Goal: Information Seeking & Learning: Learn about a topic

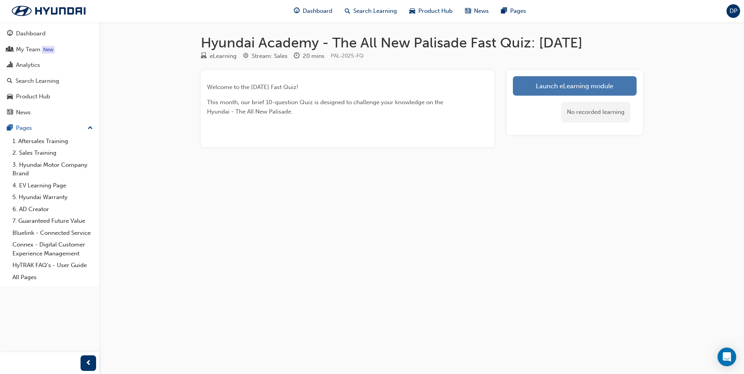
click at [526, 88] on link "Launch eLearning module" at bounding box center [575, 85] width 124 height 19
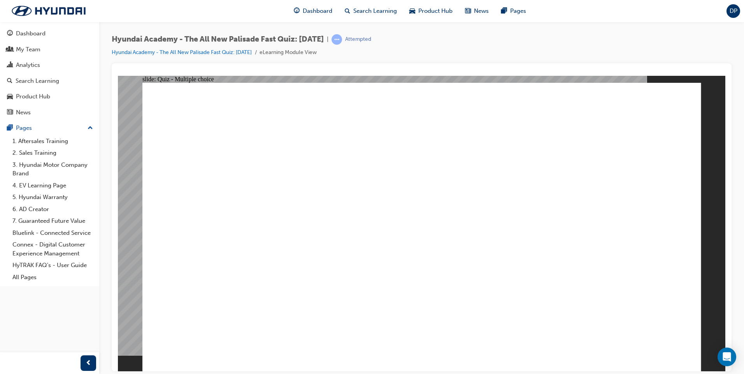
radio input "true"
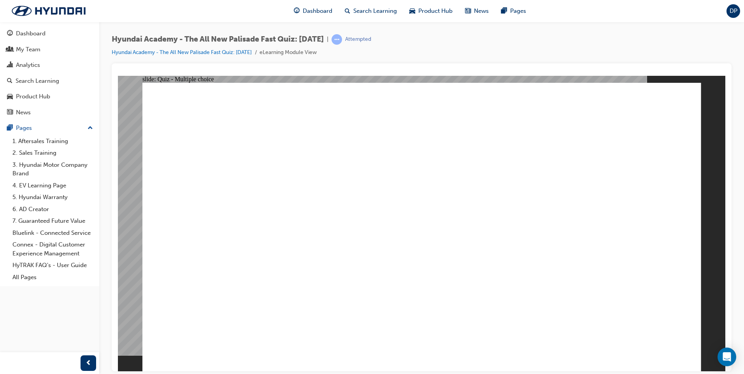
radio input "true"
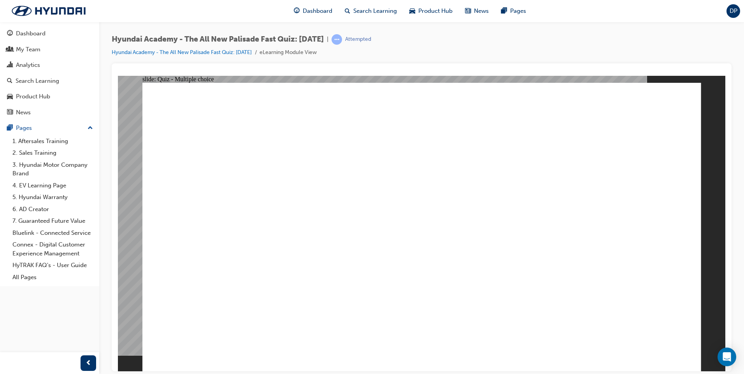
radio input "true"
checkbox input "true"
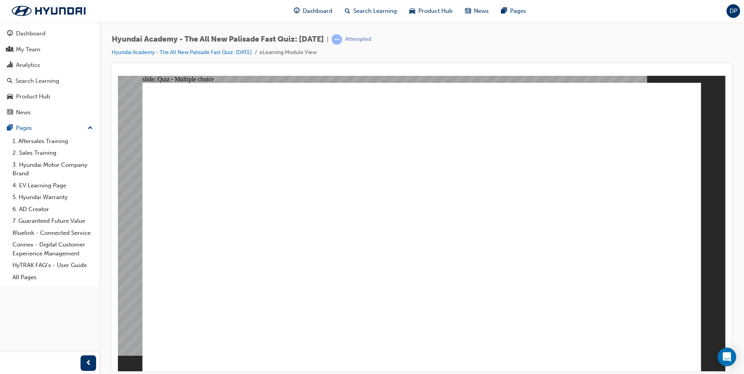
checkbox input "false"
checkbox input "true"
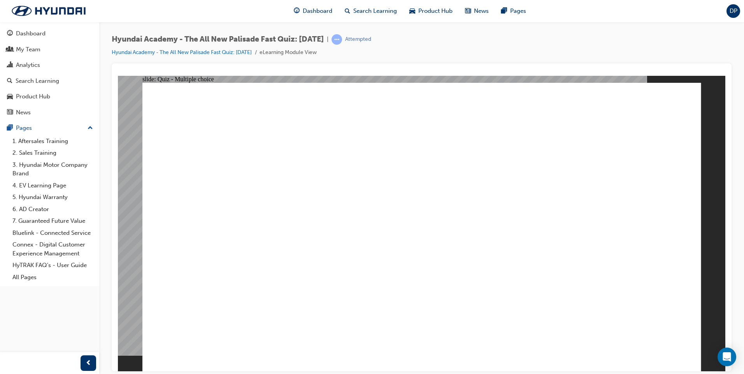
radio input "true"
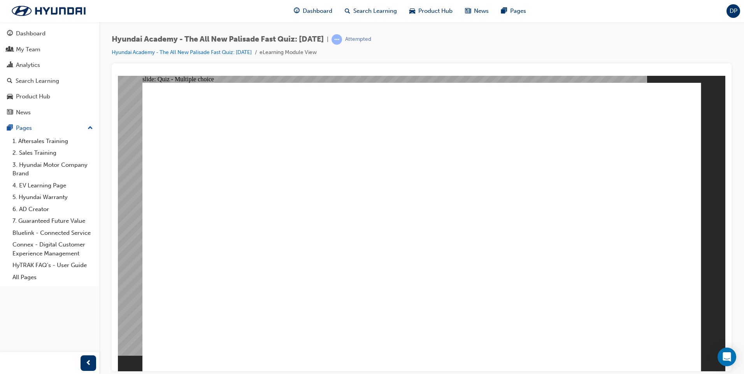
radio input "true"
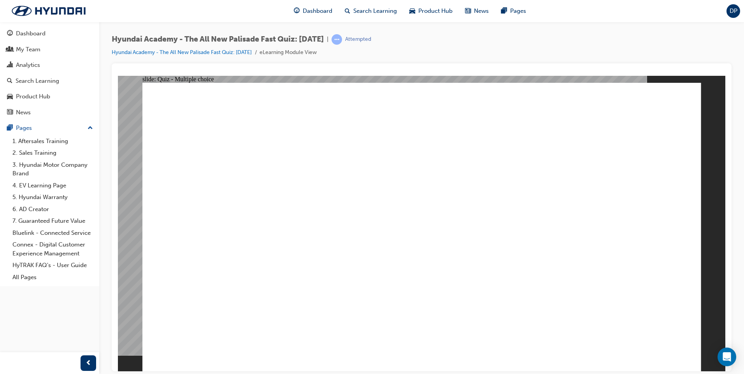
checkbox input "true"
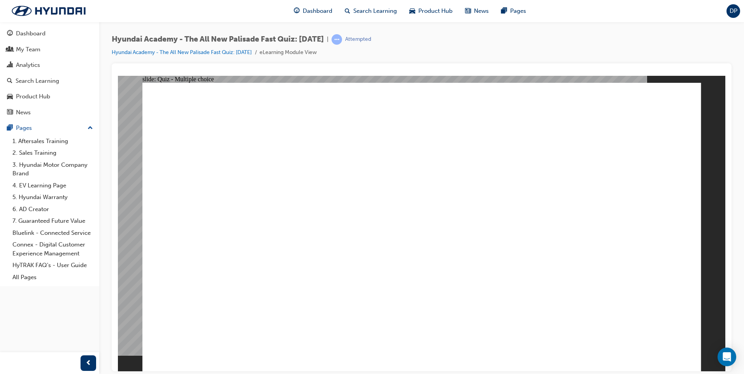
checkbox input "true"
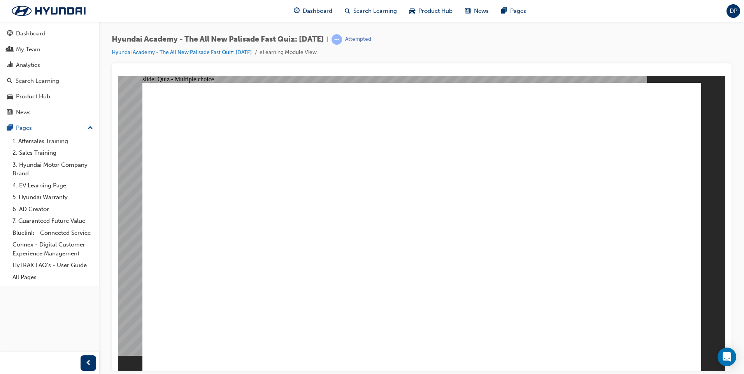
checkbox input "true"
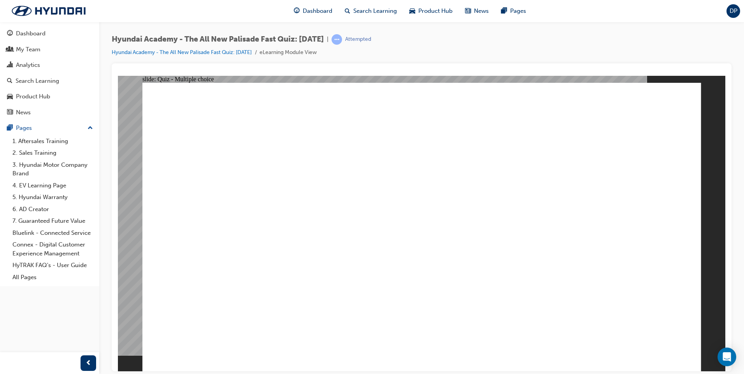
radio input "true"
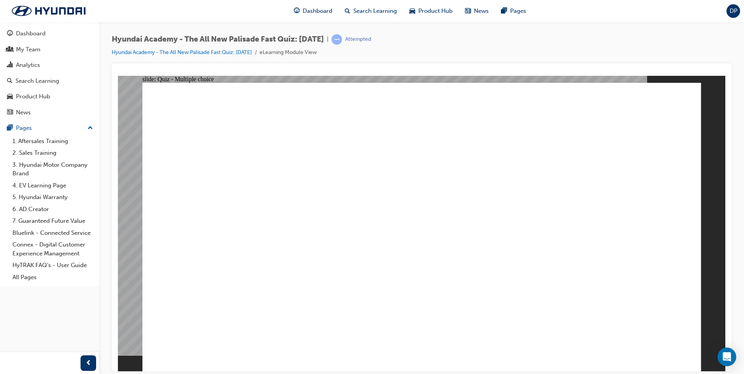
radio input "true"
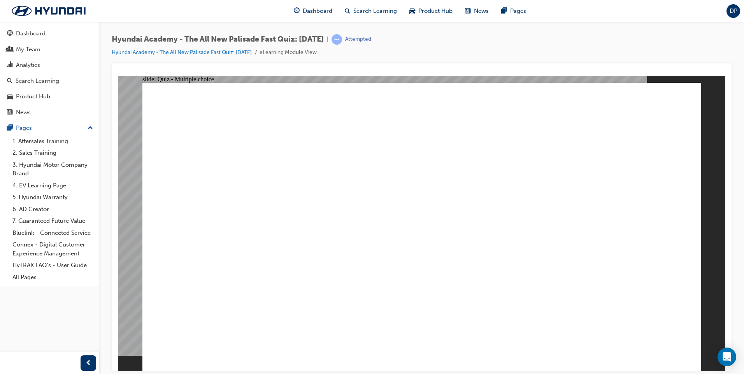
radio input "true"
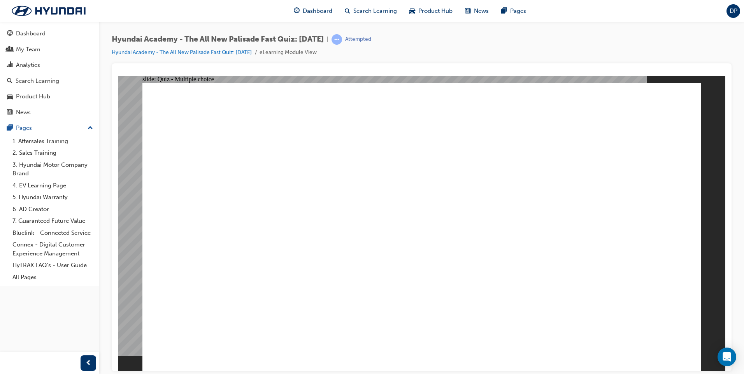
radio input "true"
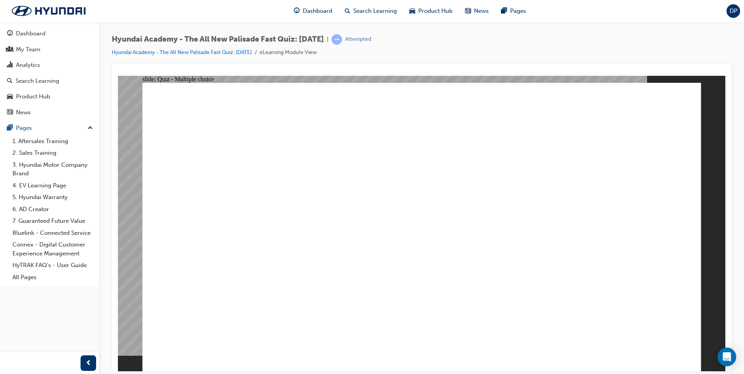
checkbox input "true"
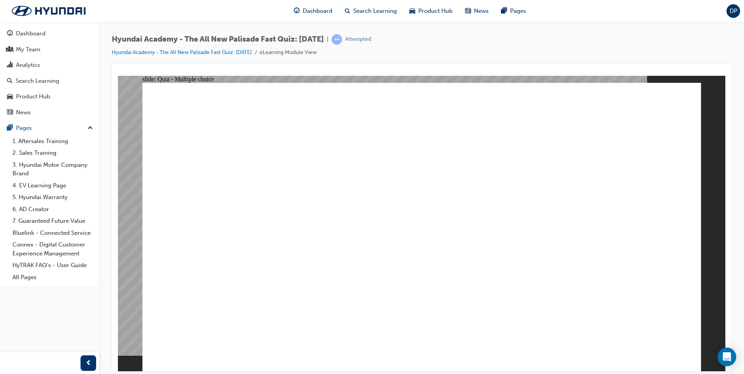
checkbox input "true"
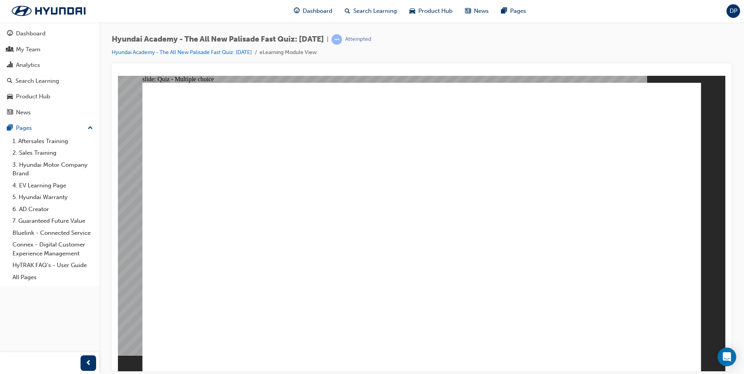
radio input "true"
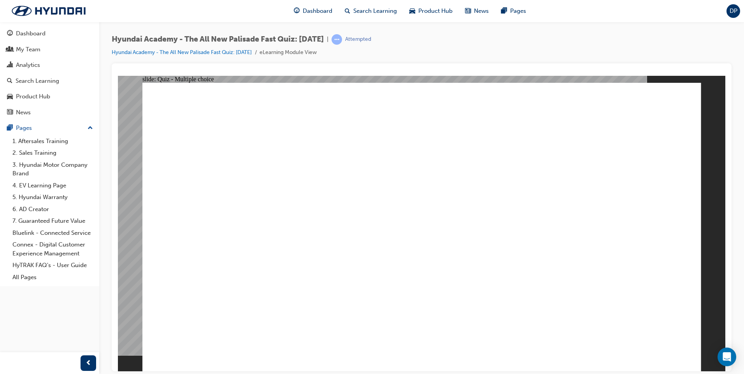
checkbox input "true"
drag, startPoint x: 340, startPoint y: 244, endPoint x: 343, endPoint y: 282, distance: 37.9
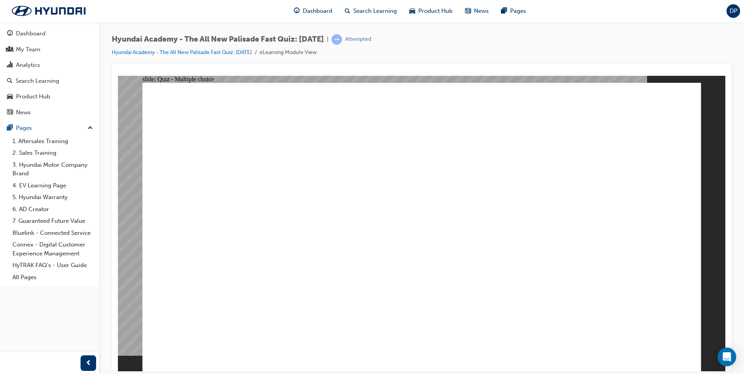
checkbox input "true"
drag, startPoint x: 343, startPoint y: 285, endPoint x: 349, endPoint y: 302, distance: 17.5
checkbox input "true"
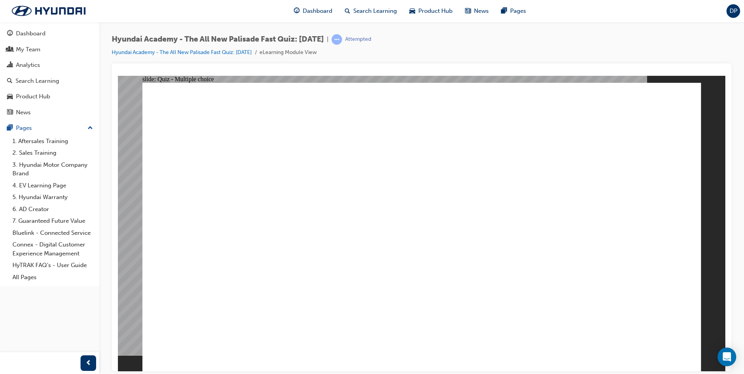
checkbox input "true"
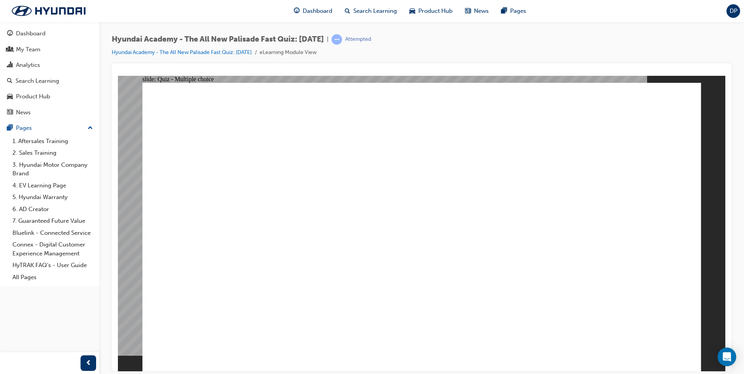
checkbox input "true"
drag, startPoint x: 313, startPoint y: 246, endPoint x: 317, endPoint y: 263, distance: 17.6
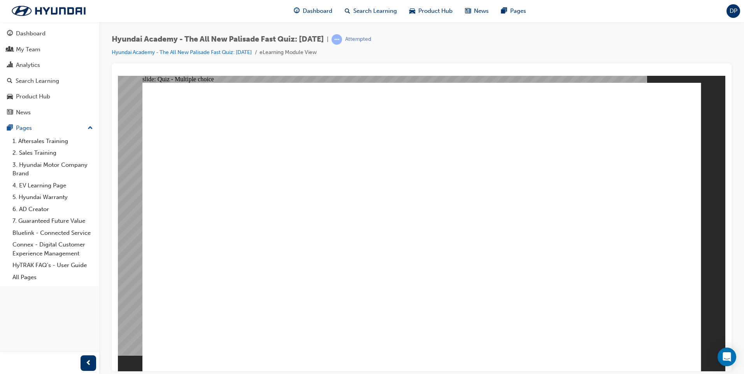
radio input "true"
drag, startPoint x: 684, startPoint y: 354, endPoint x: 661, endPoint y: 346, distance: 24.6
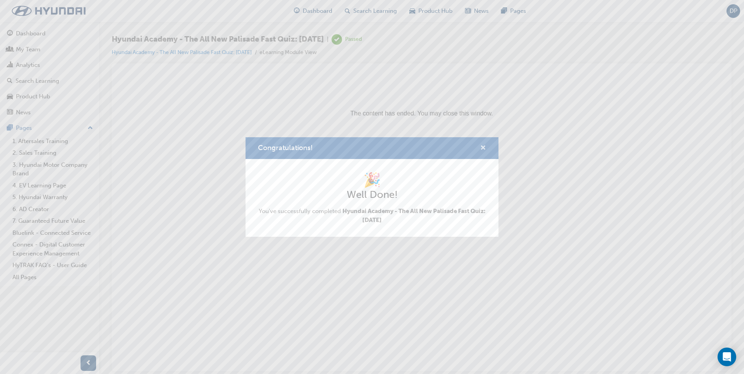
click at [484, 147] on span "cross-icon" at bounding box center [483, 148] width 6 height 7
